Goal: Task Accomplishment & Management: Manage account settings

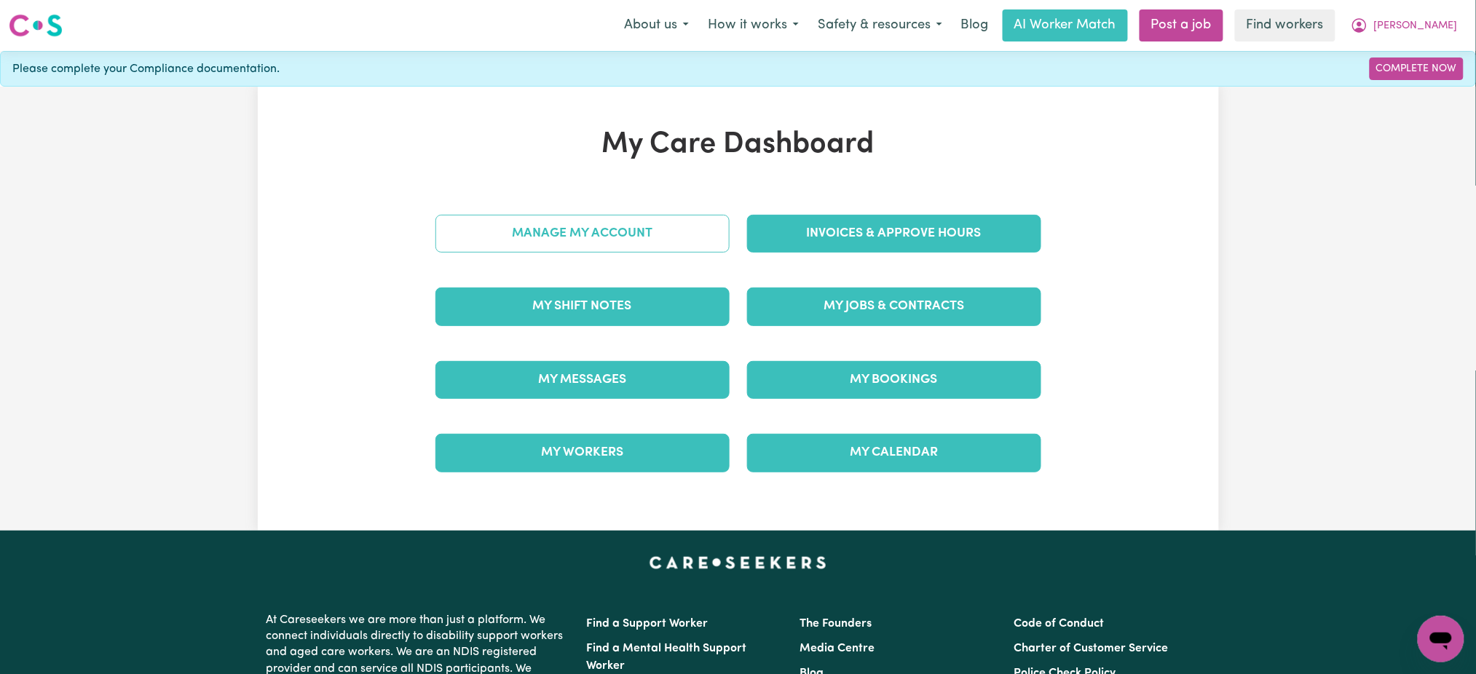
click at [695, 227] on link "Manage My Account" at bounding box center [583, 234] width 294 height 38
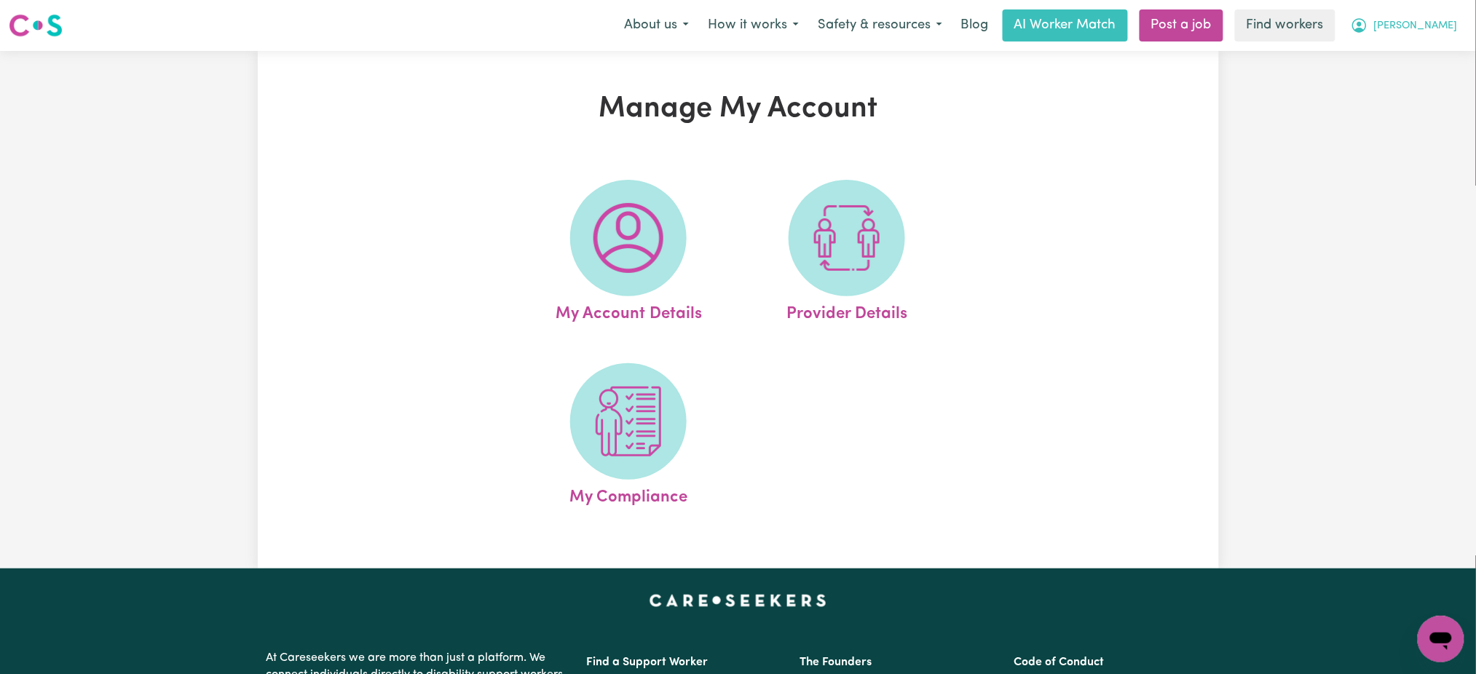
click at [1431, 15] on button "[PERSON_NAME]" at bounding box center [1405, 25] width 126 height 31
click at [1420, 53] on link "My Dashboard" at bounding box center [1409, 57] width 115 height 28
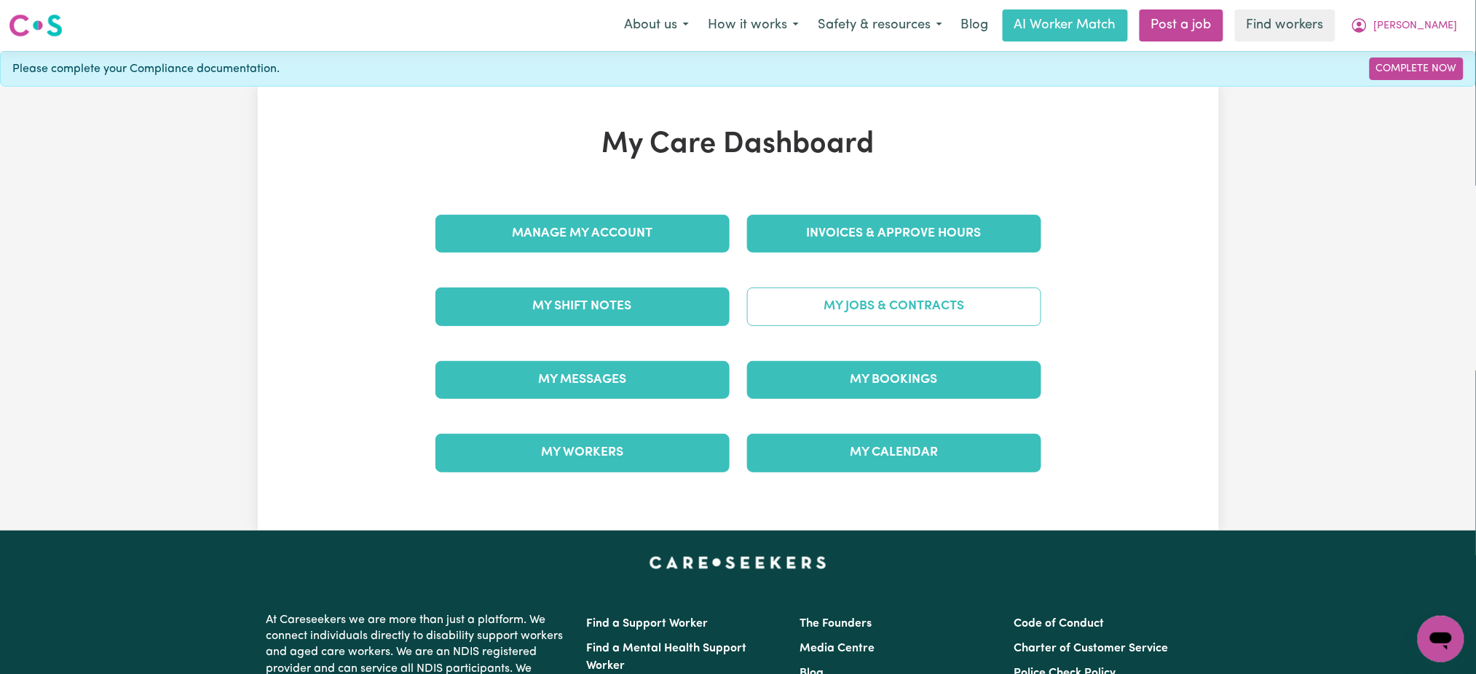
click at [966, 295] on link "My Jobs & Contracts" at bounding box center [894, 307] width 294 height 38
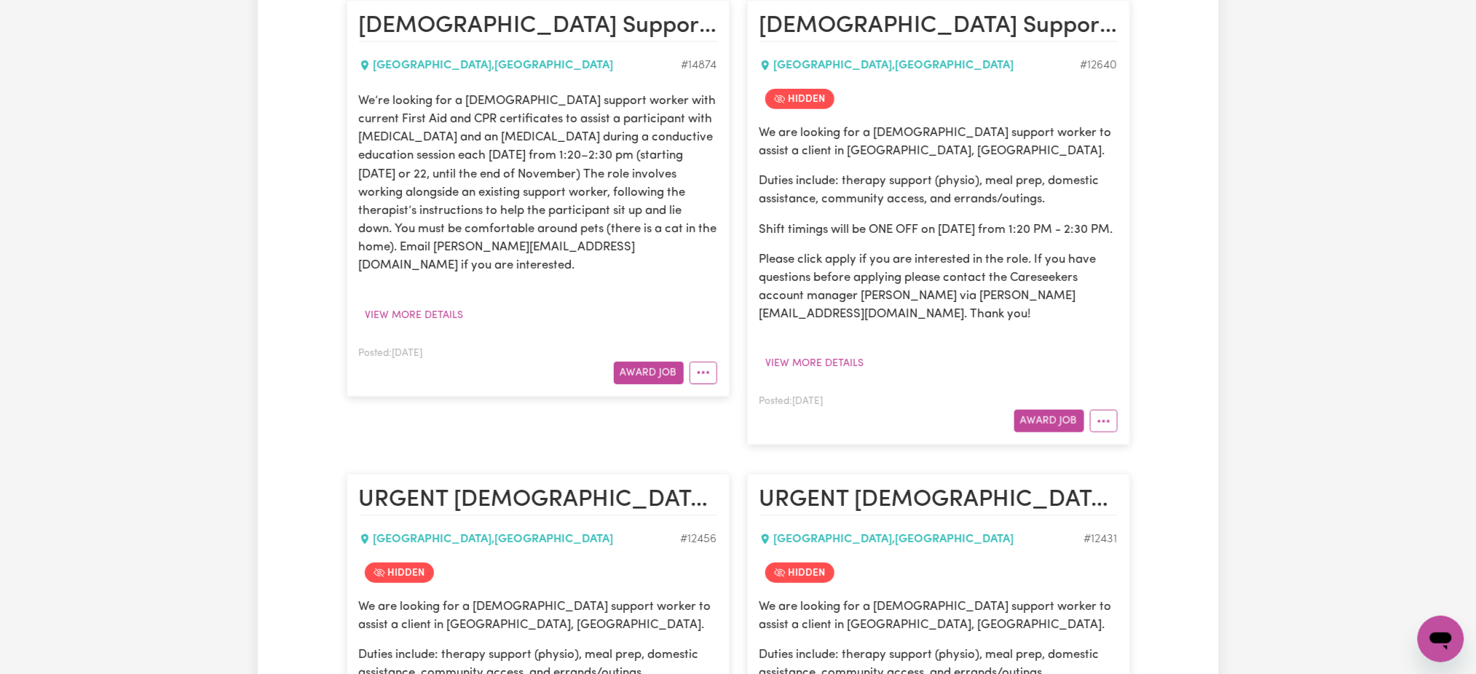
scroll to position [388, 0]
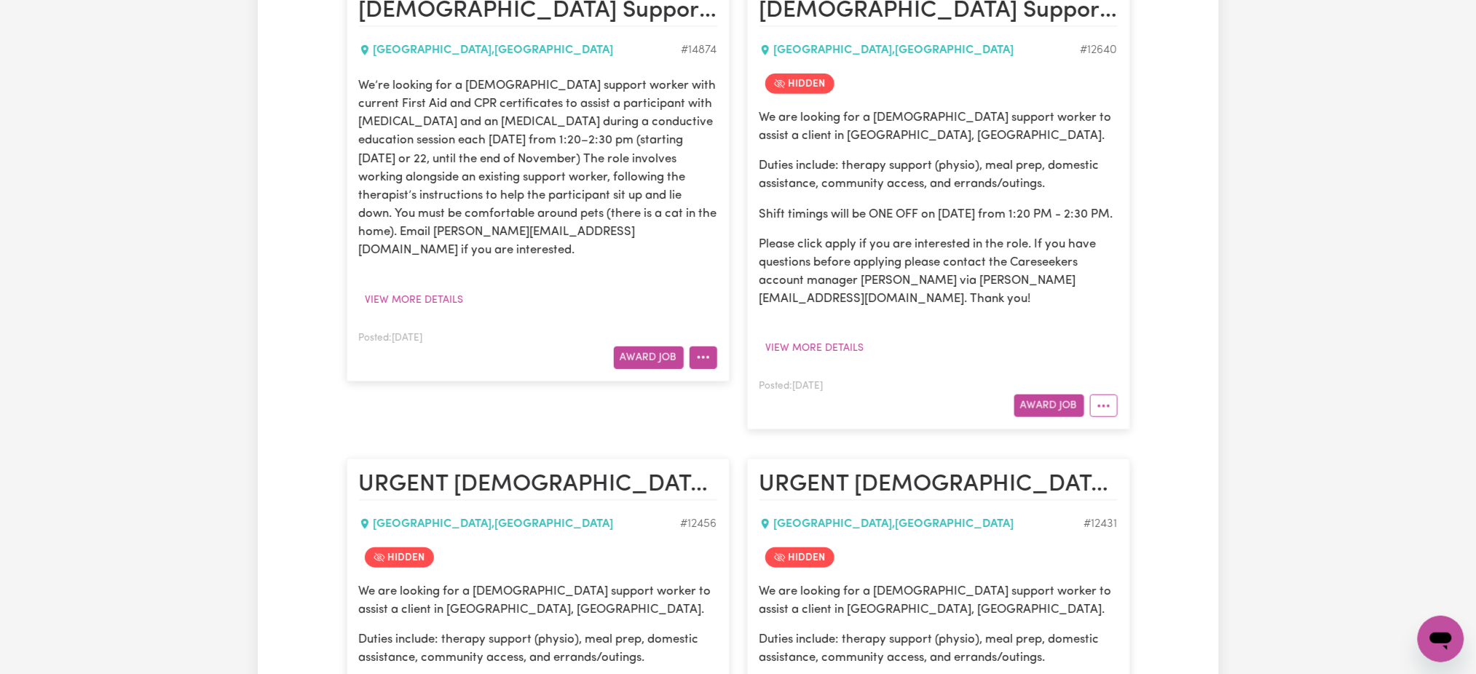
click at [707, 350] on icon "More options" at bounding box center [703, 357] width 15 height 15
click at [526, 347] on div "Award Job Hide Job Job Details Edit Job Delete Job" at bounding box center [538, 358] width 358 height 23
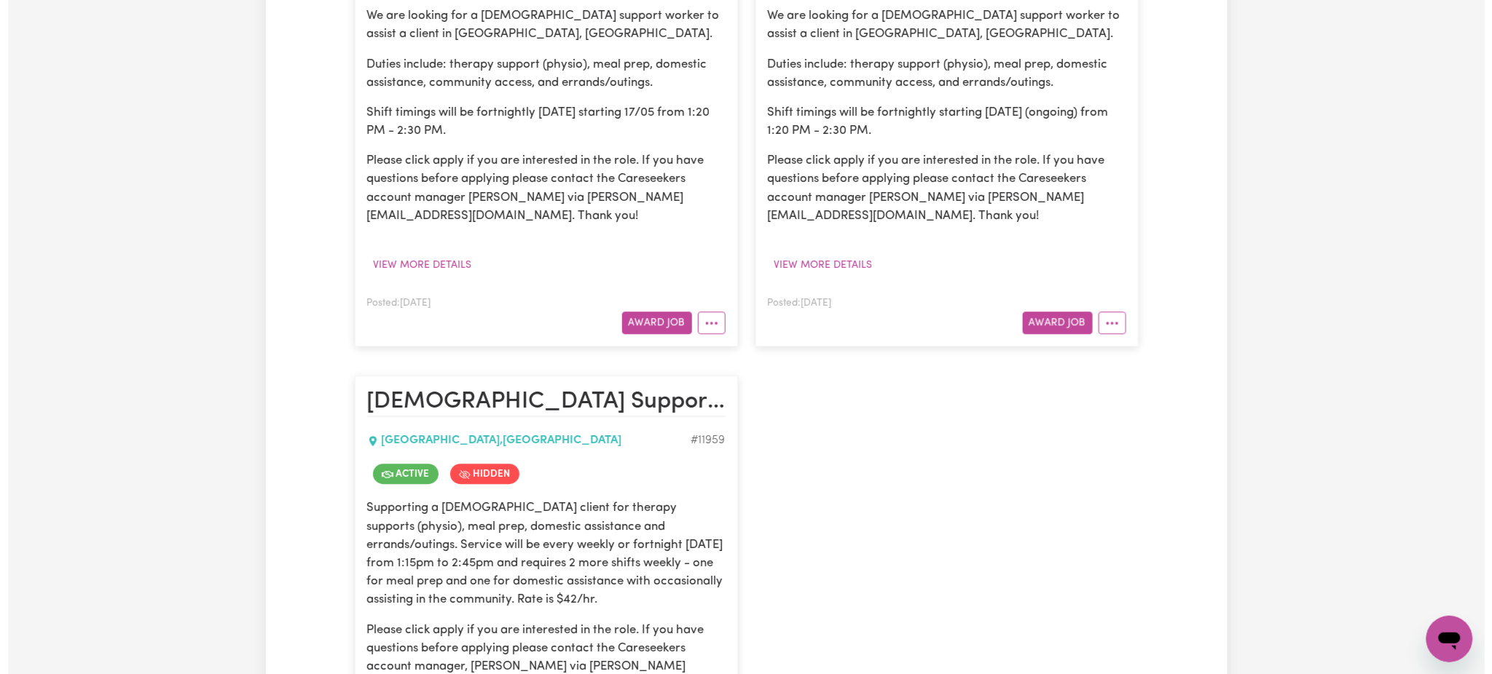
scroll to position [1942, 0]
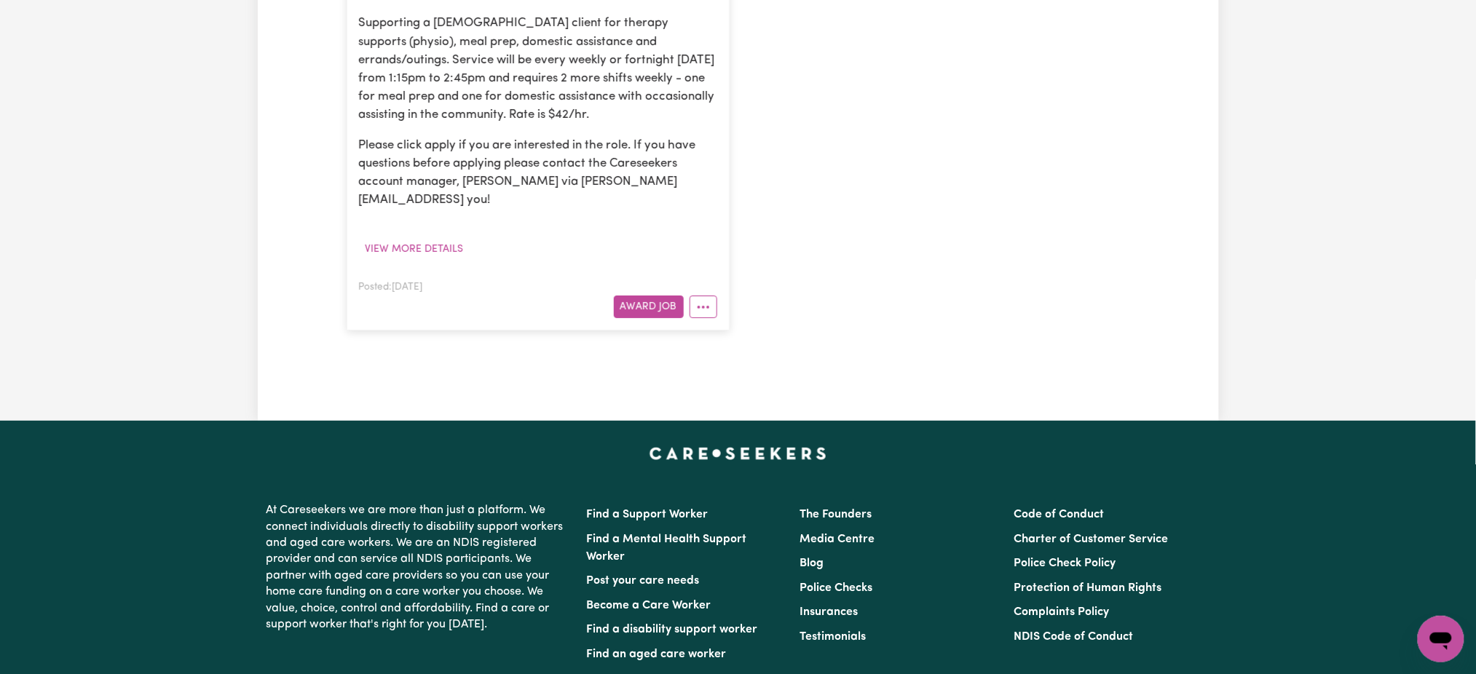
click at [686, 318] on div at bounding box center [701, 307] width 34 height 23
click at [701, 315] on icon "More options" at bounding box center [703, 307] width 15 height 15
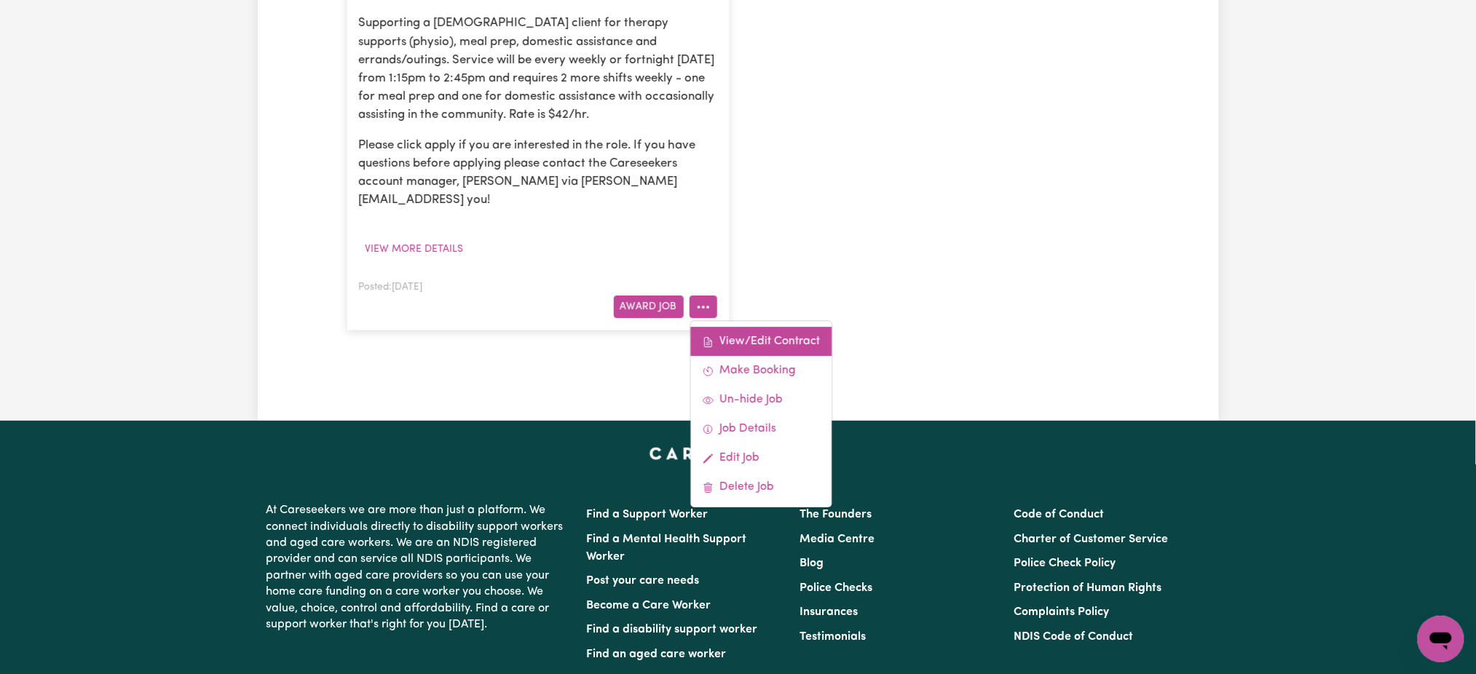
click at [725, 355] on link "View/Edit Contract" at bounding box center [760, 341] width 141 height 29
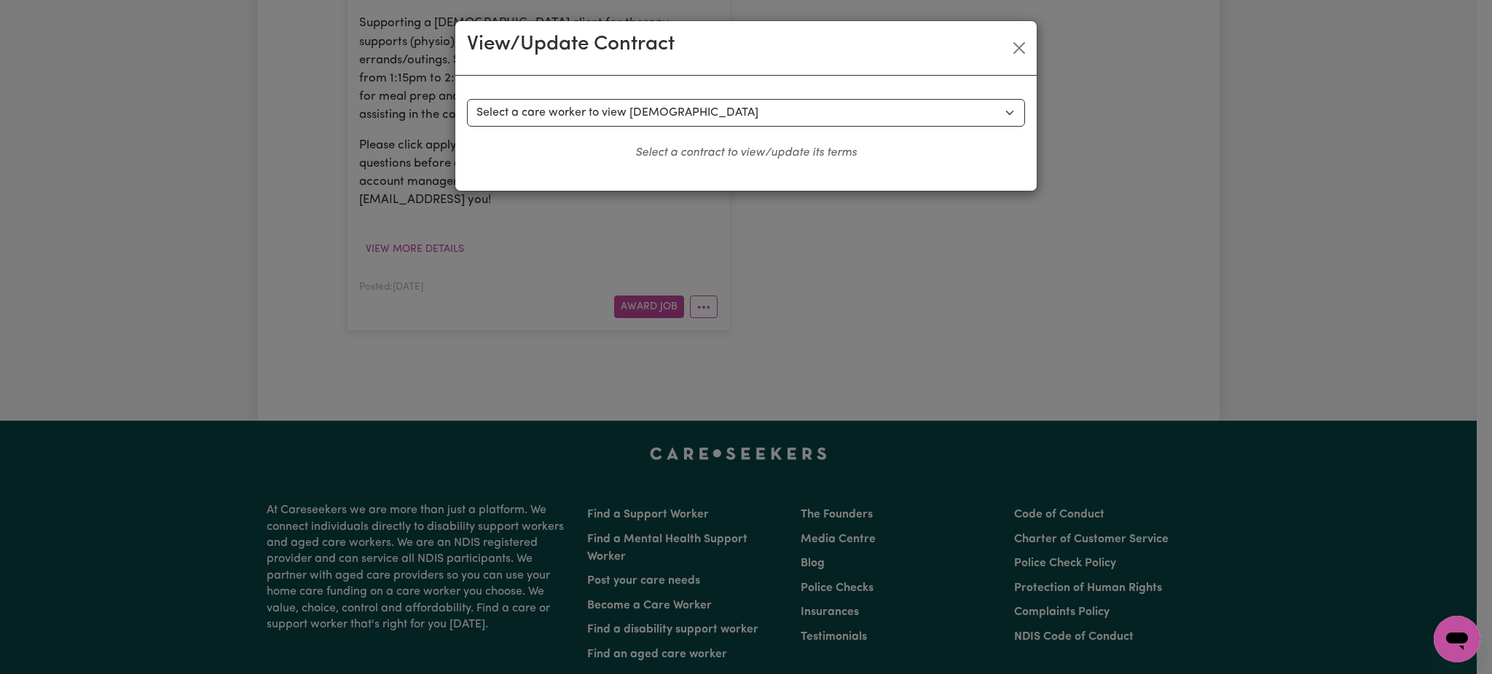
click at [679, 127] on div "Select a contract to view Select a care worker to view [DEMOGRAPHIC_DATA] #8870…" at bounding box center [746, 130] width 558 height 63
click at [679, 117] on select "Select a care worker to view [DEMOGRAPHIC_DATA] #8870 - [PERSON_NAME] (contract…" at bounding box center [746, 113] width 558 height 28
select select "8482"
click at [467, 99] on select "Select a care worker to view [DEMOGRAPHIC_DATA] #8870 - [PERSON_NAME] (contract…" at bounding box center [746, 113] width 558 height 28
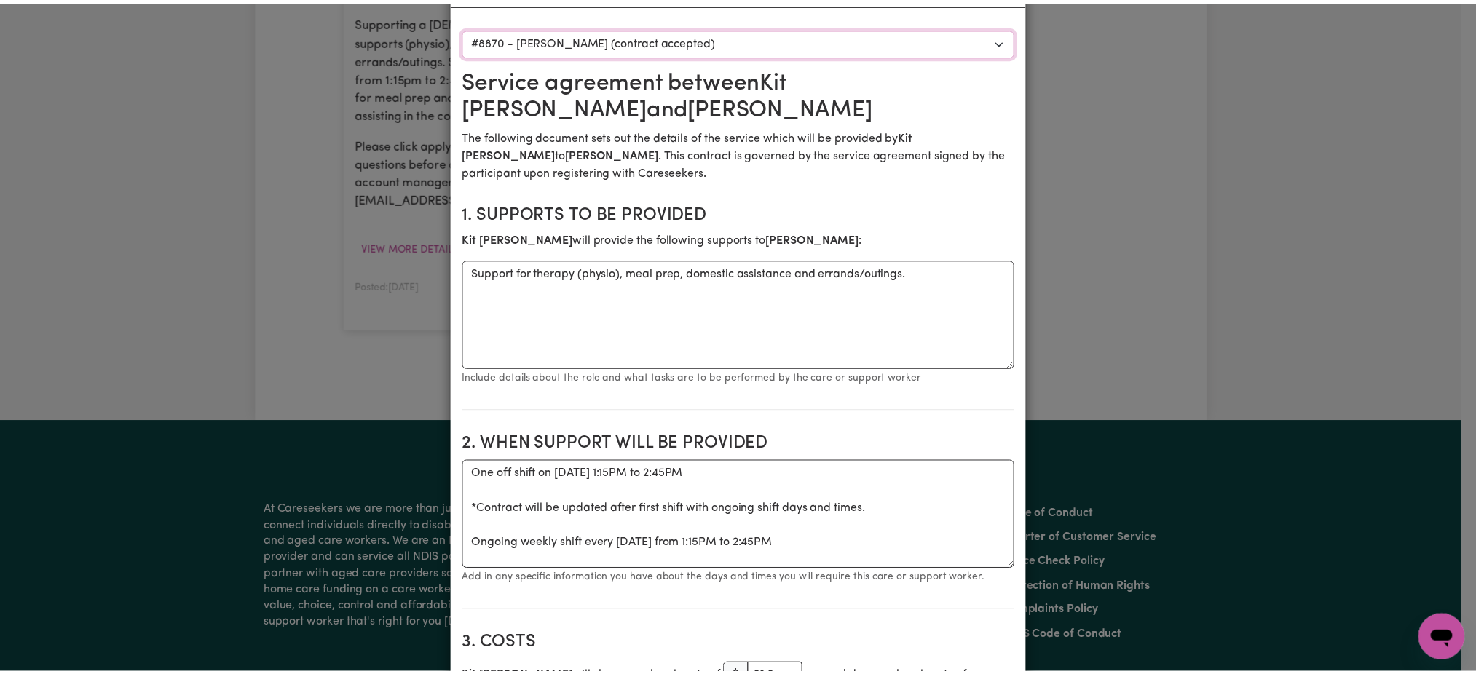
scroll to position [0, 0]
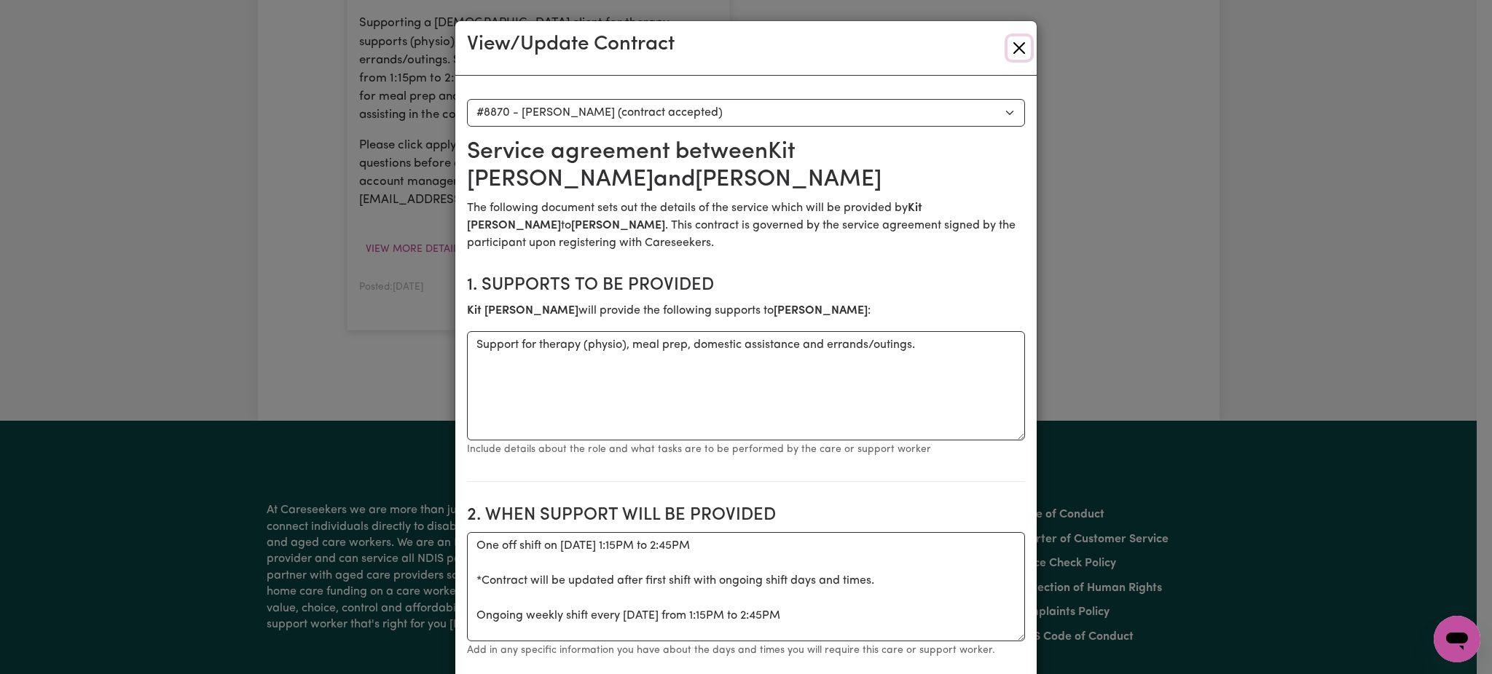
click at [1011, 47] on button "Close" at bounding box center [1018, 47] width 23 height 23
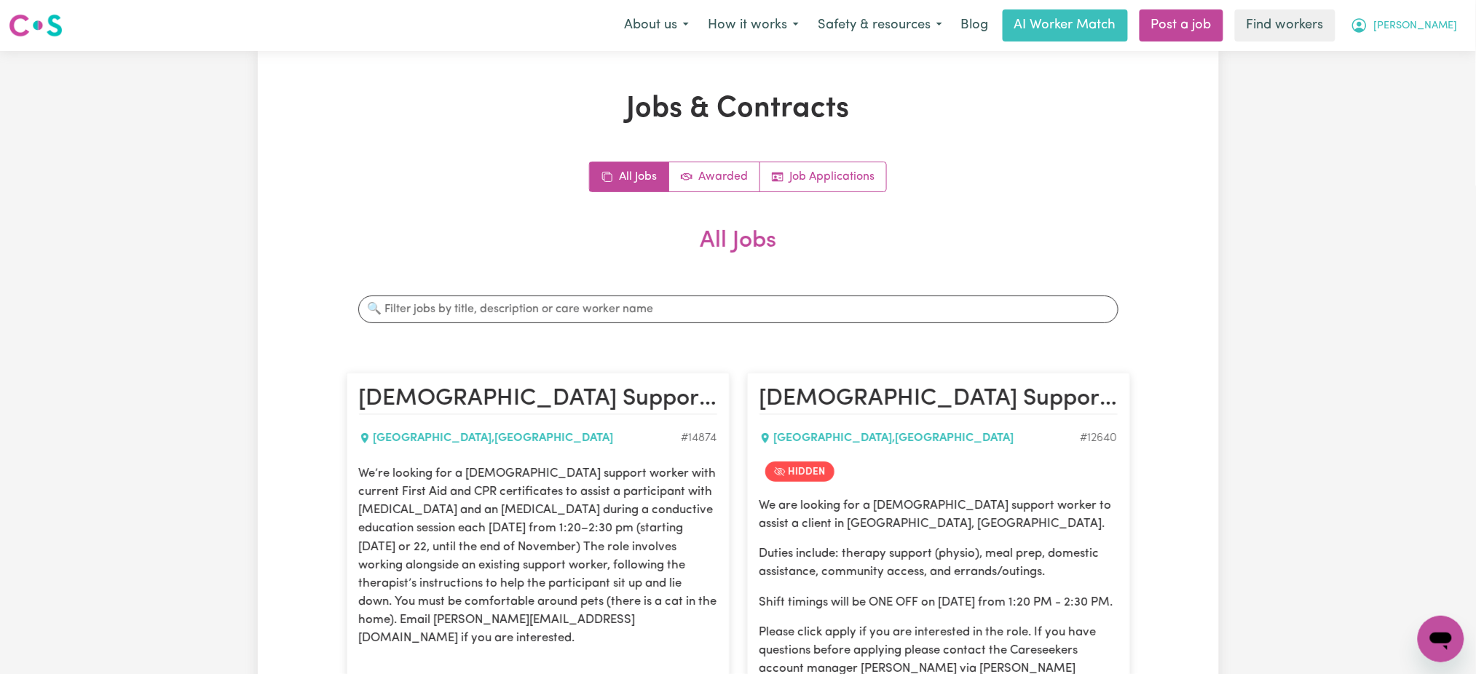
click at [1450, 28] on span "[PERSON_NAME]" at bounding box center [1416, 26] width 84 height 16
click at [1446, 52] on link "My Dashboard" at bounding box center [1409, 57] width 115 height 28
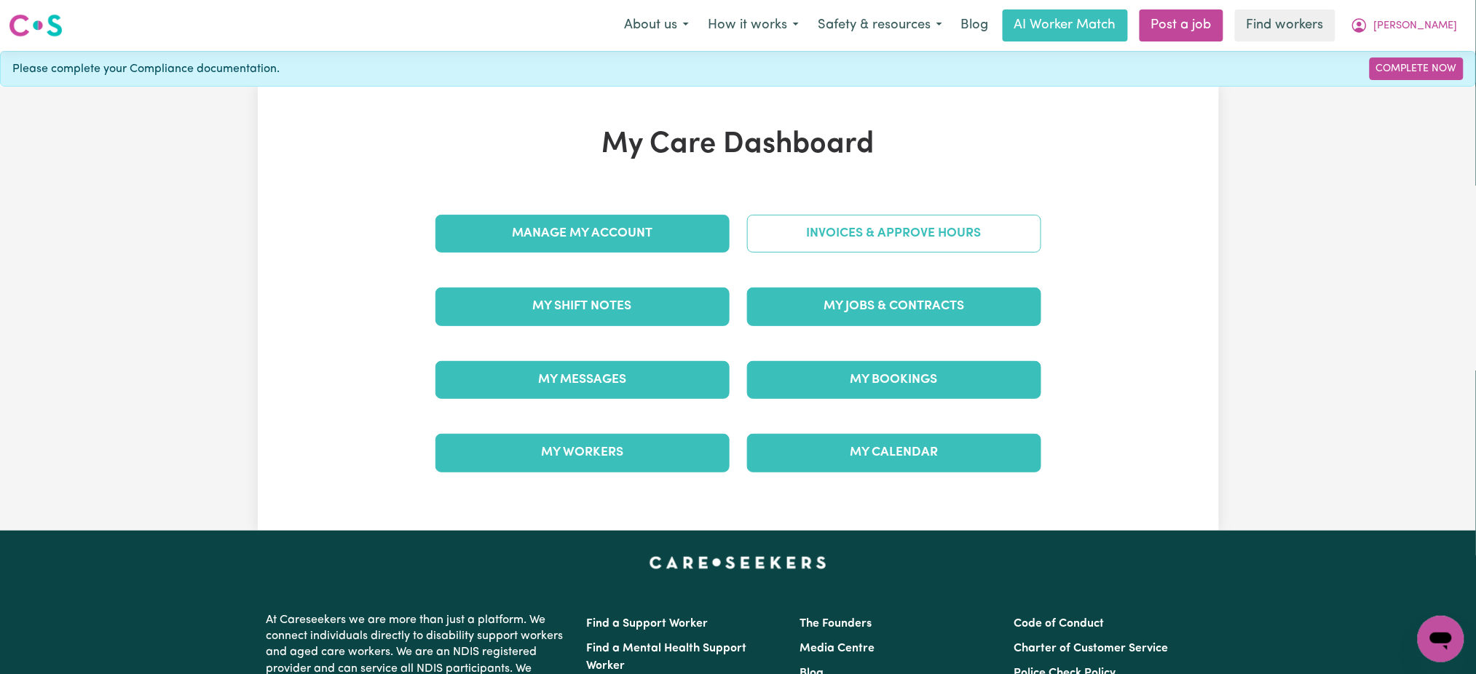
click at [870, 239] on link "Invoices & Approve Hours" at bounding box center [894, 234] width 294 height 38
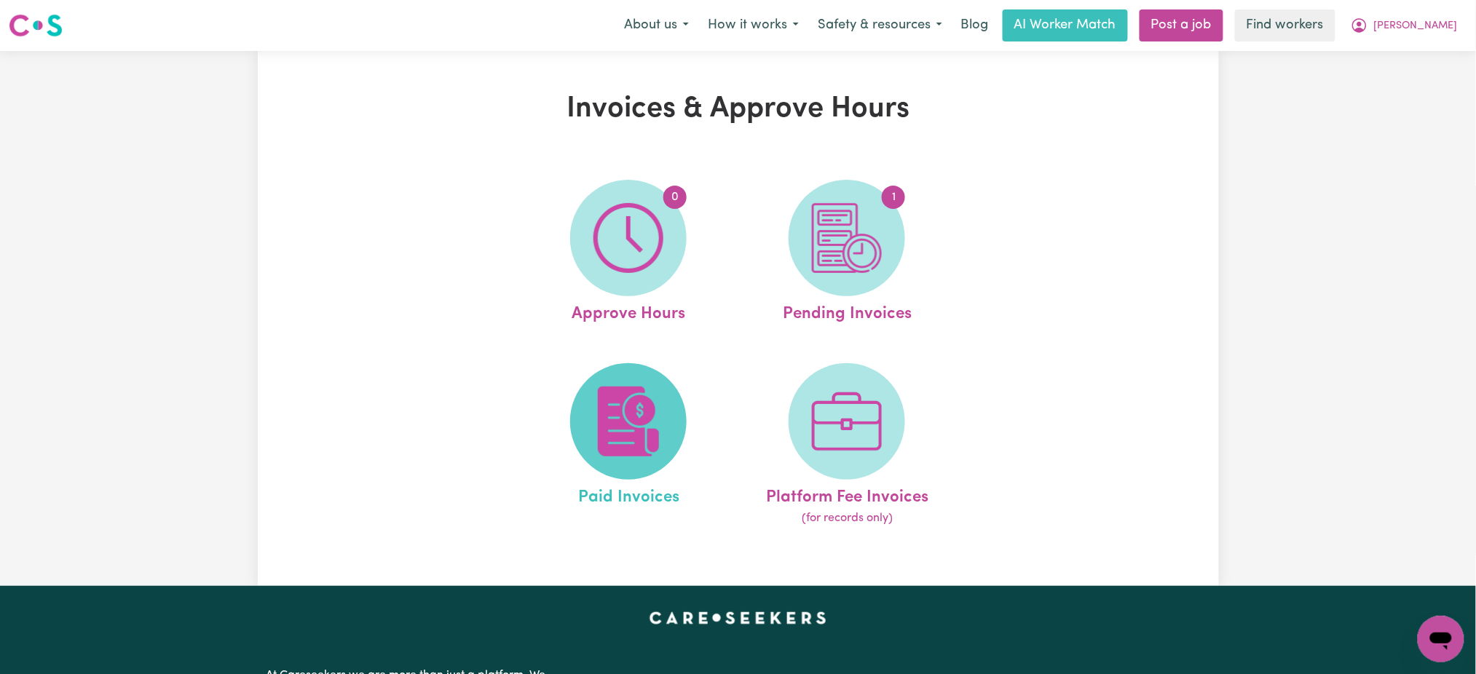
click at [672, 417] on span at bounding box center [628, 421] width 117 height 117
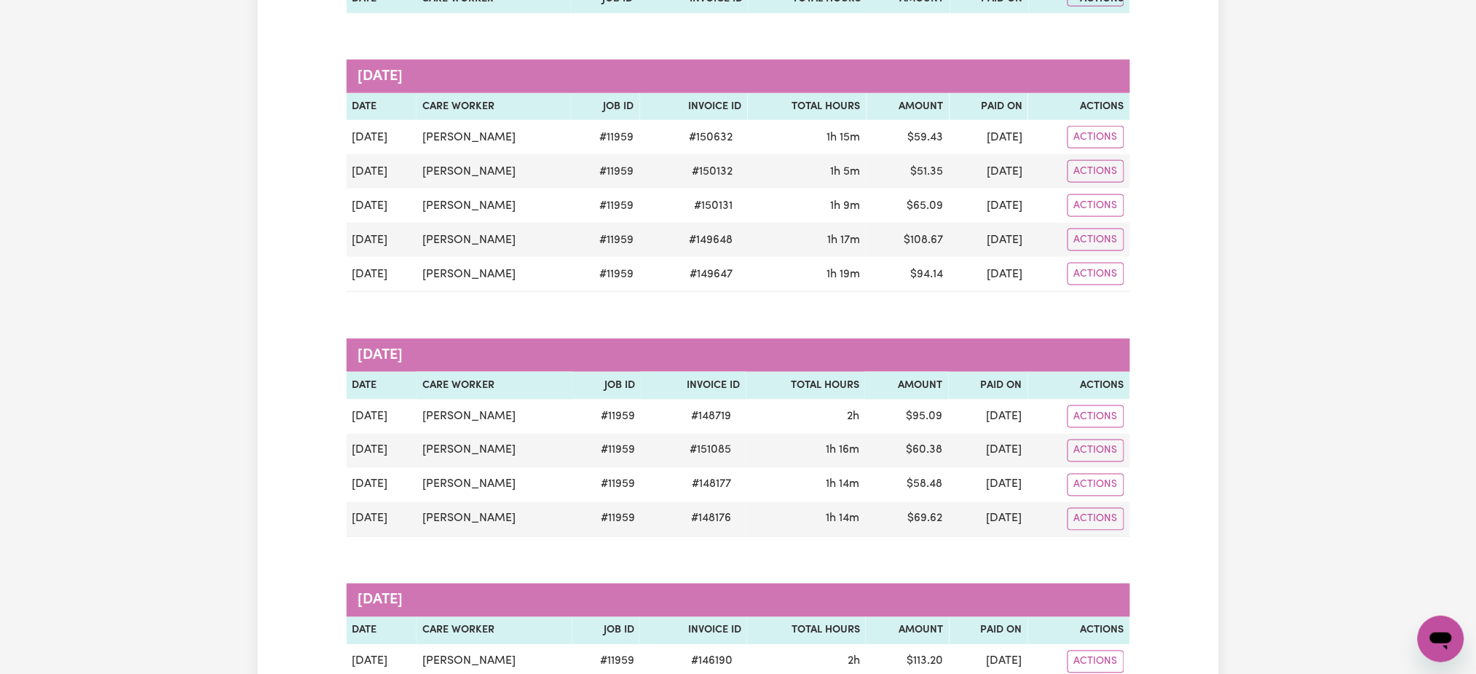
scroll to position [2622, 0]
